Goal: Task Accomplishment & Management: Complete application form

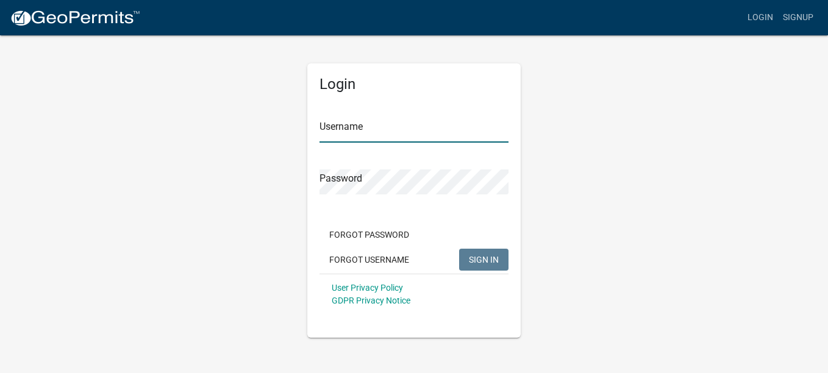
type input "chester85"
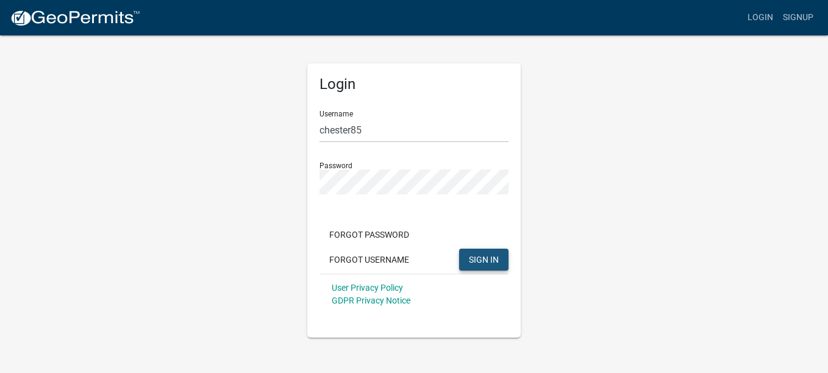
click at [487, 265] on button "SIGN IN" at bounding box center [483, 260] width 49 height 22
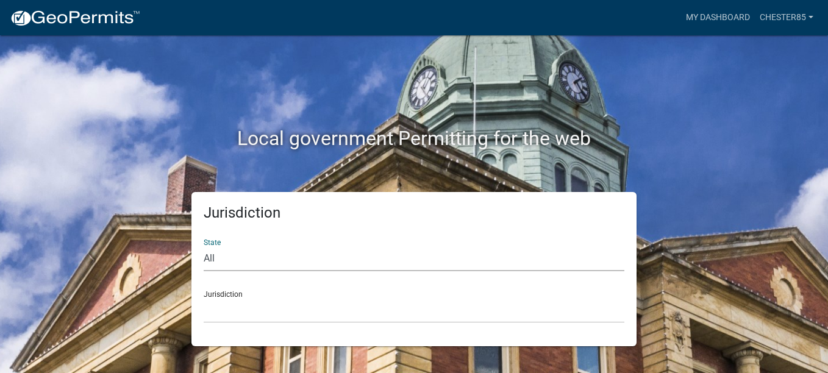
click at [244, 259] on select "All [US_STATE] [US_STATE] [US_STATE] [US_STATE] [US_STATE] [US_STATE] [US_STATE…" at bounding box center [414, 258] width 421 height 25
select select "[US_STATE]"
click at [204, 246] on select "All [US_STATE] [US_STATE] [US_STATE] [US_STATE] [US_STATE] [US_STATE] [US_STATE…" at bounding box center [414, 258] width 421 height 25
click at [282, 301] on select "[GEOGRAPHIC_DATA], [US_STATE][PERSON_NAME][GEOGRAPHIC_DATA], [US_STATE][PERSON_…" at bounding box center [414, 310] width 421 height 25
click at [228, 306] on select "[GEOGRAPHIC_DATA], [US_STATE][PERSON_NAME][GEOGRAPHIC_DATA], [US_STATE][PERSON_…" at bounding box center [414, 310] width 421 height 25
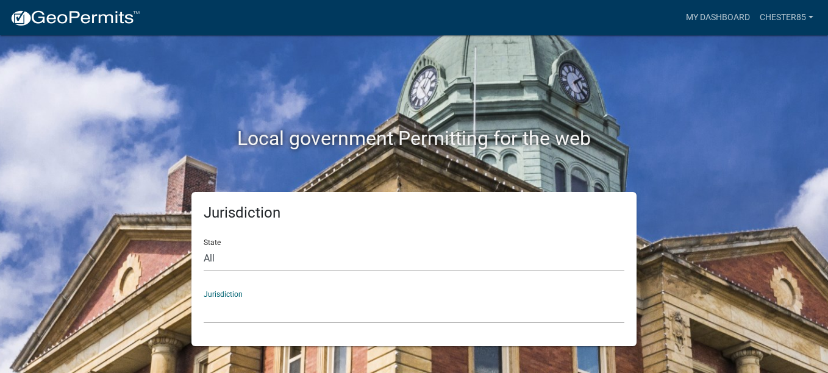
click at [214, 314] on select "[GEOGRAPHIC_DATA], [US_STATE][PERSON_NAME][GEOGRAPHIC_DATA], [US_STATE][PERSON_…" at bounding box center [414, 310] width 421 height 25
click at [207, 50] on div "Local government Permitting for the web" at bounding box center [413, 113] width 695 height 156
click at [234, 260] on select "All [US_STATE] [US_STATE] [US_STATE] [US_STATE] [US_STATE] [US_STATE] [US_STATE…" at bounding box center [414, 258] width 421 height 25
click at [204, 246] on select "All [US_STATE] [US_STATE] [US_STATE] [US_STATE] [US_STATE] [US_STATE] [US_STATE…" at bounding box center [414, 258] width 421 height 25
click at [384, 192] on div "Jurisdiction State All [US_STATE] [US_STATE] [US_STATE] [US_STATE] [US_STATE] […" at bounding box center [414, 269] width 445 height 154
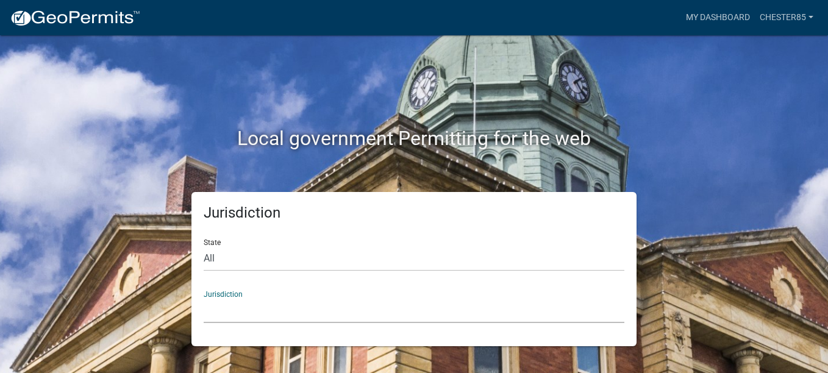
click at [217, 306] on select "[GEOGRAPHIC_DATA], [US_STATE][PERSON_NAME][GEOGRAPHIC_DATA], [US_STATE][PERSON_…" at bounding box center [414, 310] width 421 height 25
click at [720, 107] on div "Local government Permitting for the web" at bounding box center [413, 113] width 695 height 156
drag, startPoint x: 256, startPoint y: 262, endPoint x: 147, endPoint y: 272, distance: 109.6
click at [147, 273] on div "Jurisdiction State All [US_STATE] [US_STATE] [US_STATE] [US_STATE] [US_STATE] […" at bounding box center [413, 269] width 695 height 154
select select
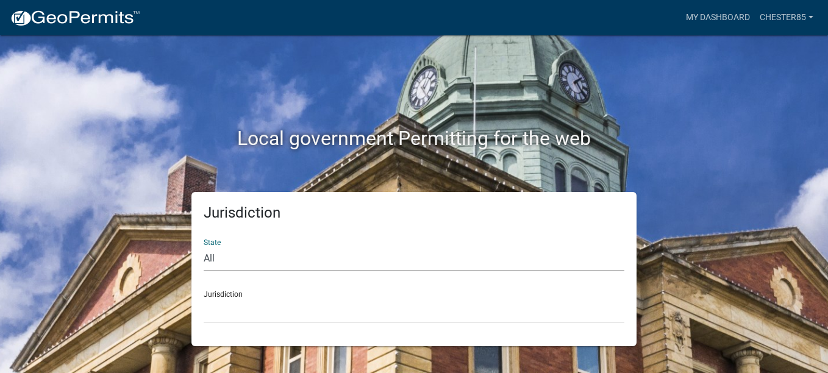
click at [204, 246] on select "All [US_STATE] [US_STATE] [US_STATE] [US_STATE] [US_STATE] [US_STATE] [US_STATE…" at bounding box center [414, 258] width 421 height 25
click at [230, 305] on select "[GEOGRAPHIC_DATA], [US_STATE] [GEOGRAPHIC_DATA], [US_STATE][PERSON_NAME][GEOGRA…" at bounding box center [414, 310] width 421 height 25
click at [741, 73] on div "Local government Permitting for the web" at bounding box center [413, 113] width 695 height 156
click at [720, 13] on link "My Dashboard" at bounding box center [718, 17] width 74 height 23
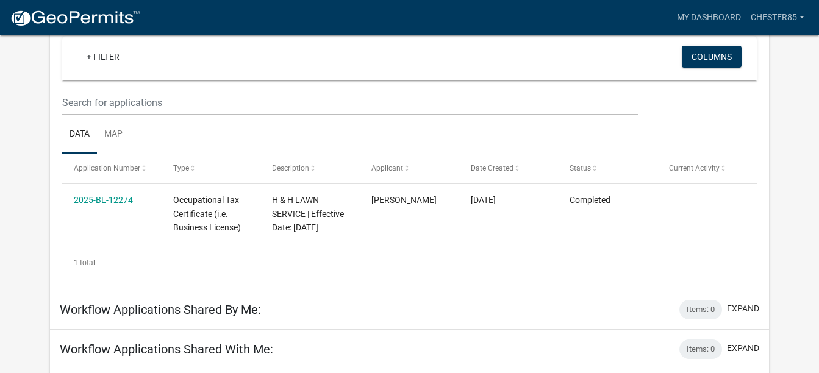
scroll to position [133, 0]
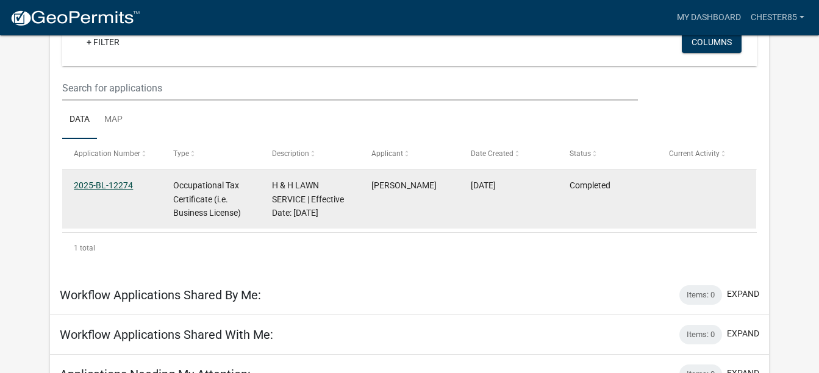
click at [101, 184] on link "2025-BL-12274" at bounding box center [103, 186] width 59 height 10
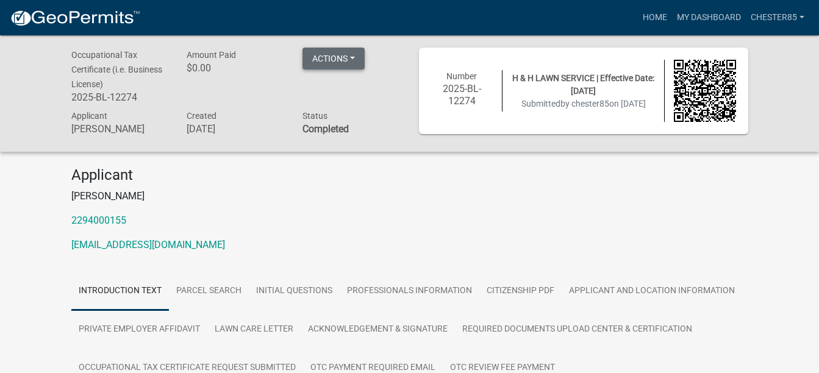
click at [357, 53] on button "Actions" at bounding box center [334, 59] width 62 height 22
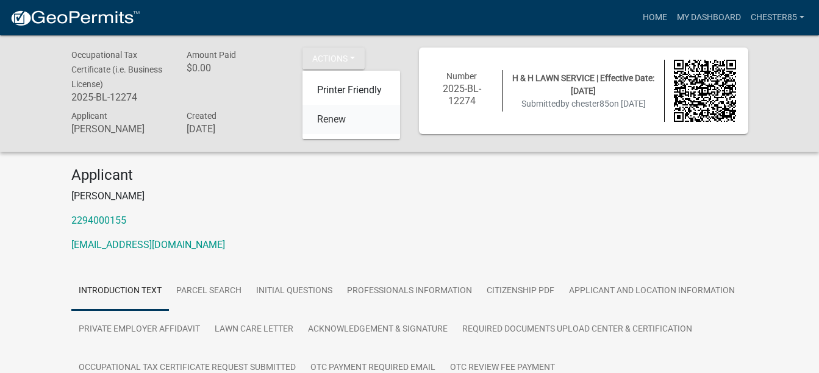
click at [329, 120] on link "Renew" at bounding box center [352, 119] width 98 height 29
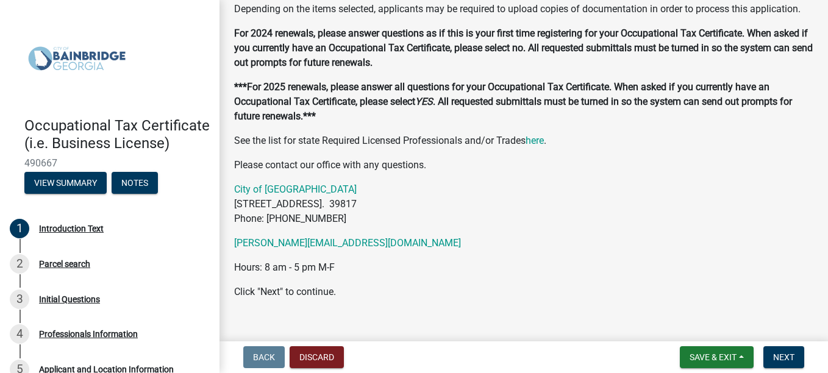
scroll to position [142, 0]
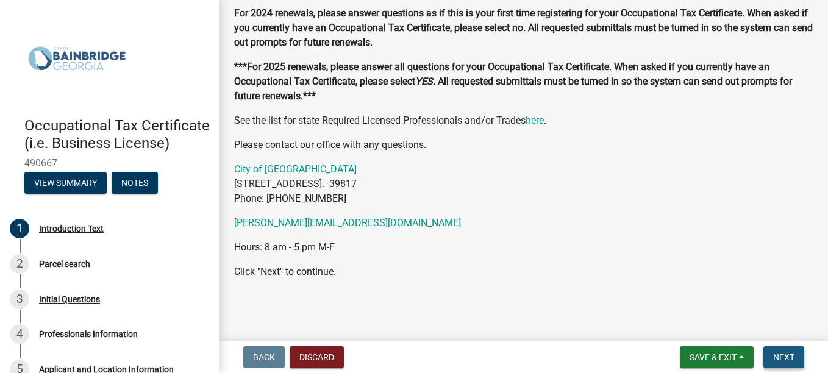
click at [783, 356] on span "Next" at bounding box center [783, 358] width 21 height 10
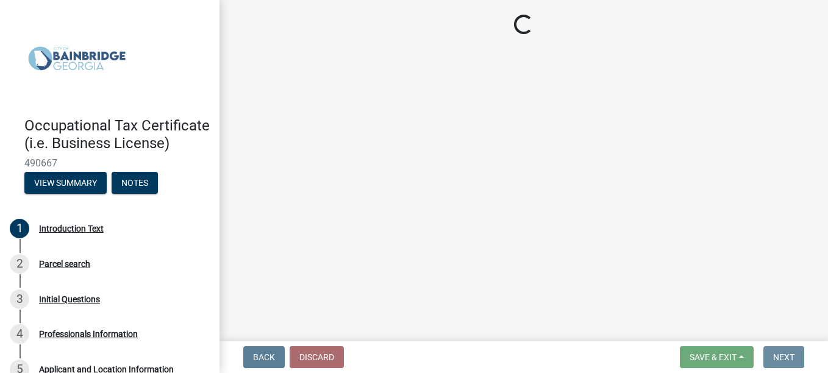
scroll to position [0, 0]
